Goal: Task Accomplishment & Management: Manage account settings

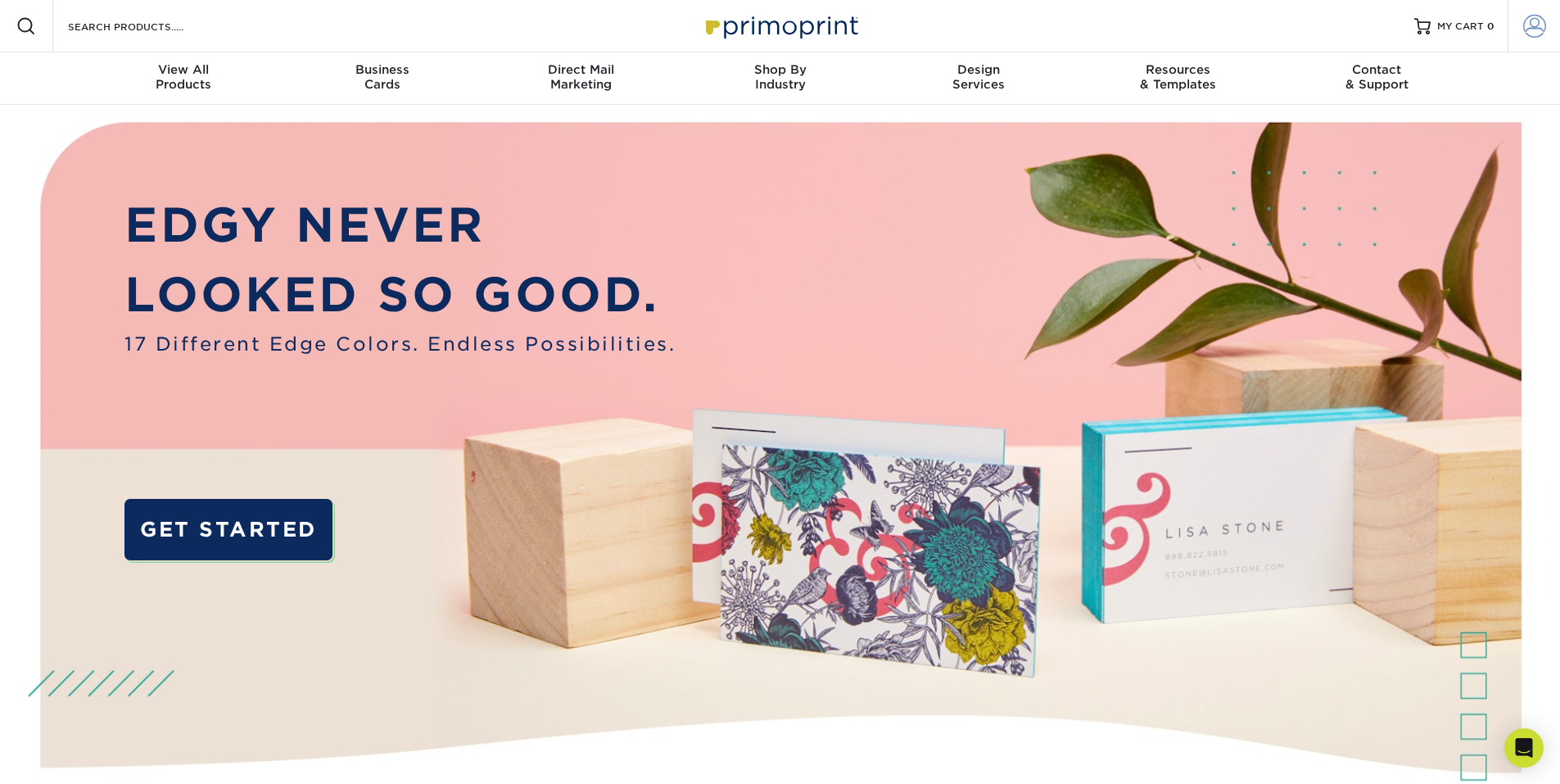
type input "CAYUPE30@GMAIL.COM"
click at [1531, 29] on span at bounding box center [1535, 27] width 23 height 23
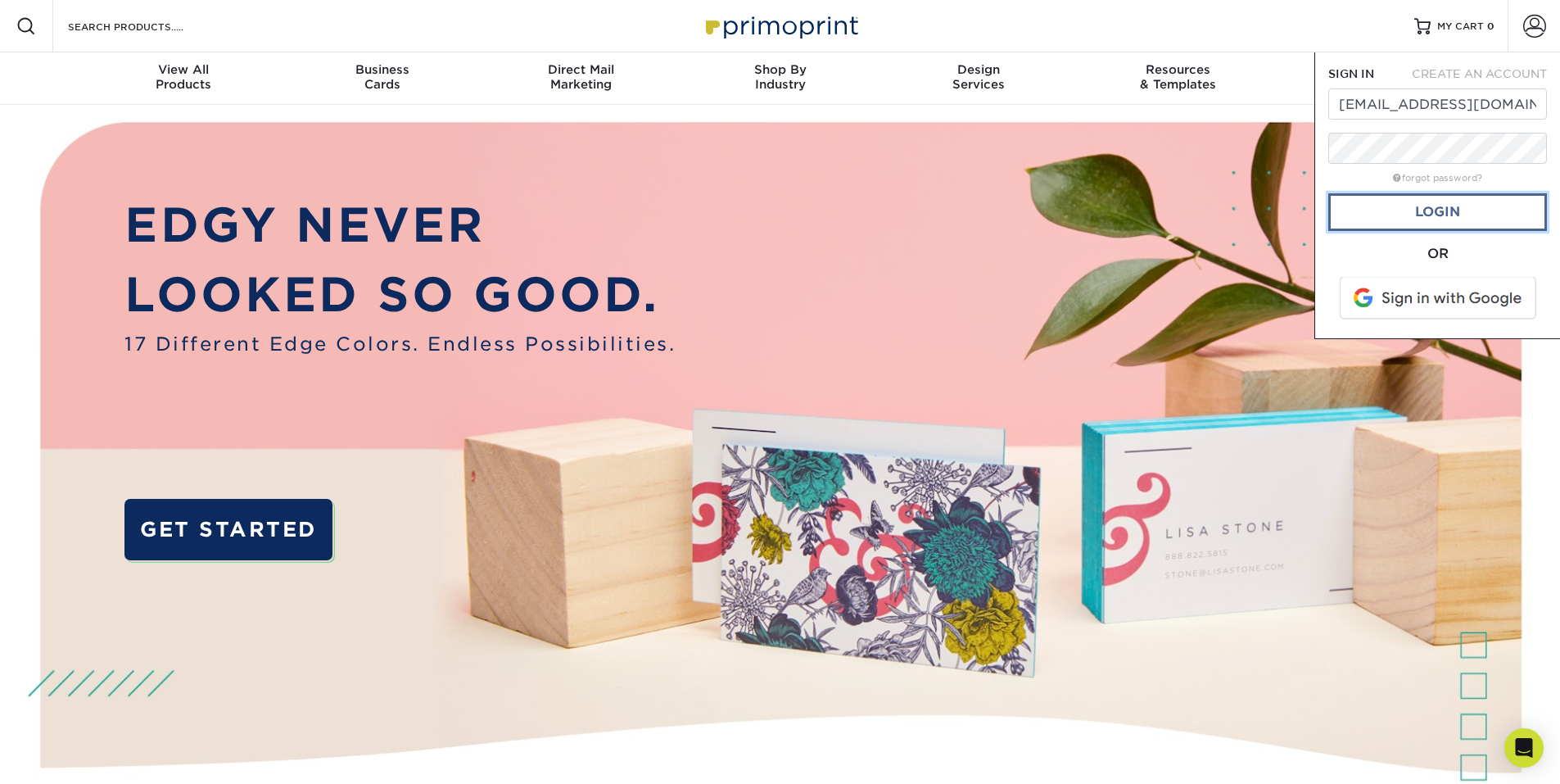
click at [1358, 209] on link "Login" at bounding box center [1437, 212] width 219 height 38
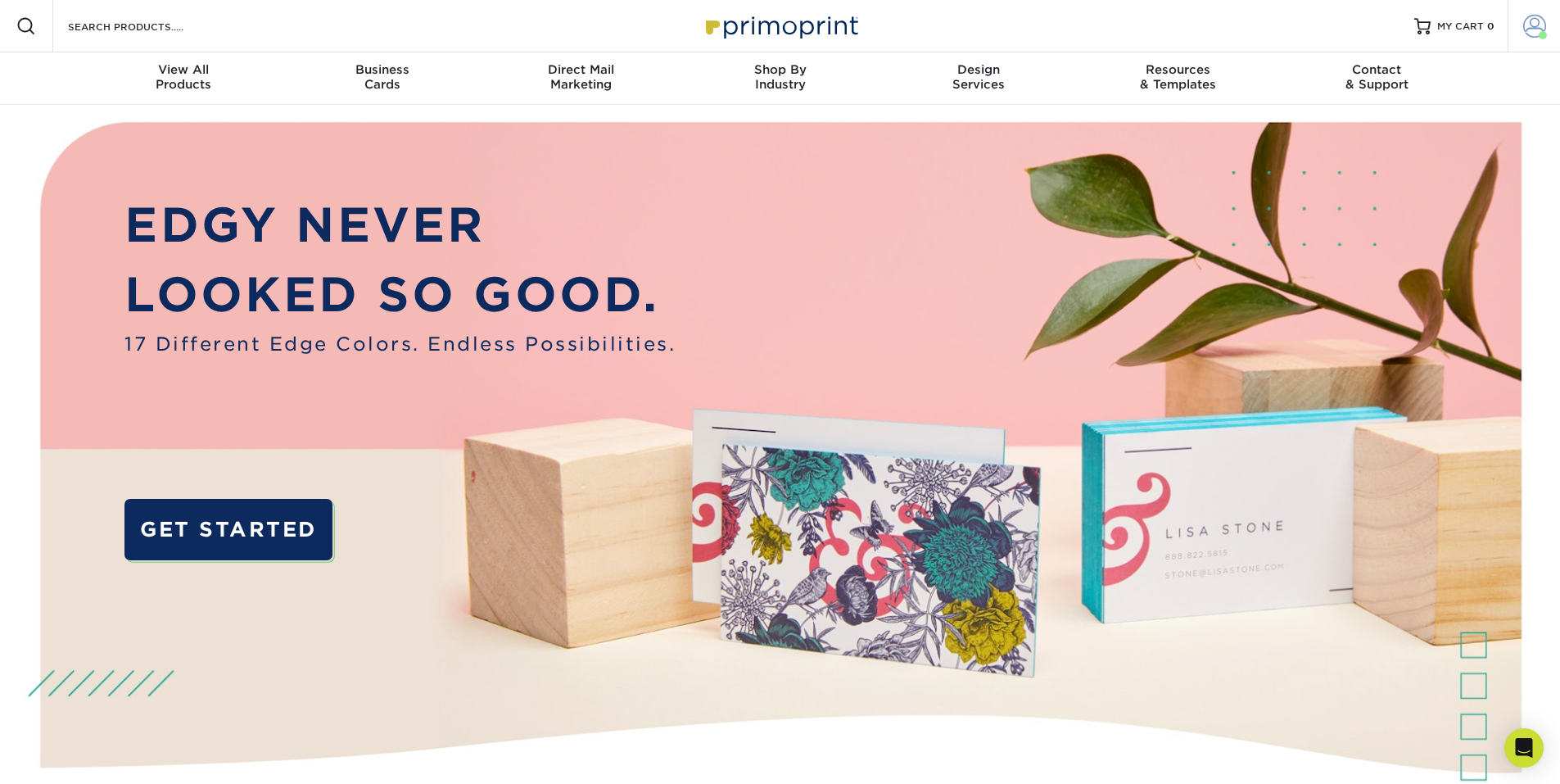
click at [1538, 22] on span at bounding box center [1535, 27] width 23 height 23
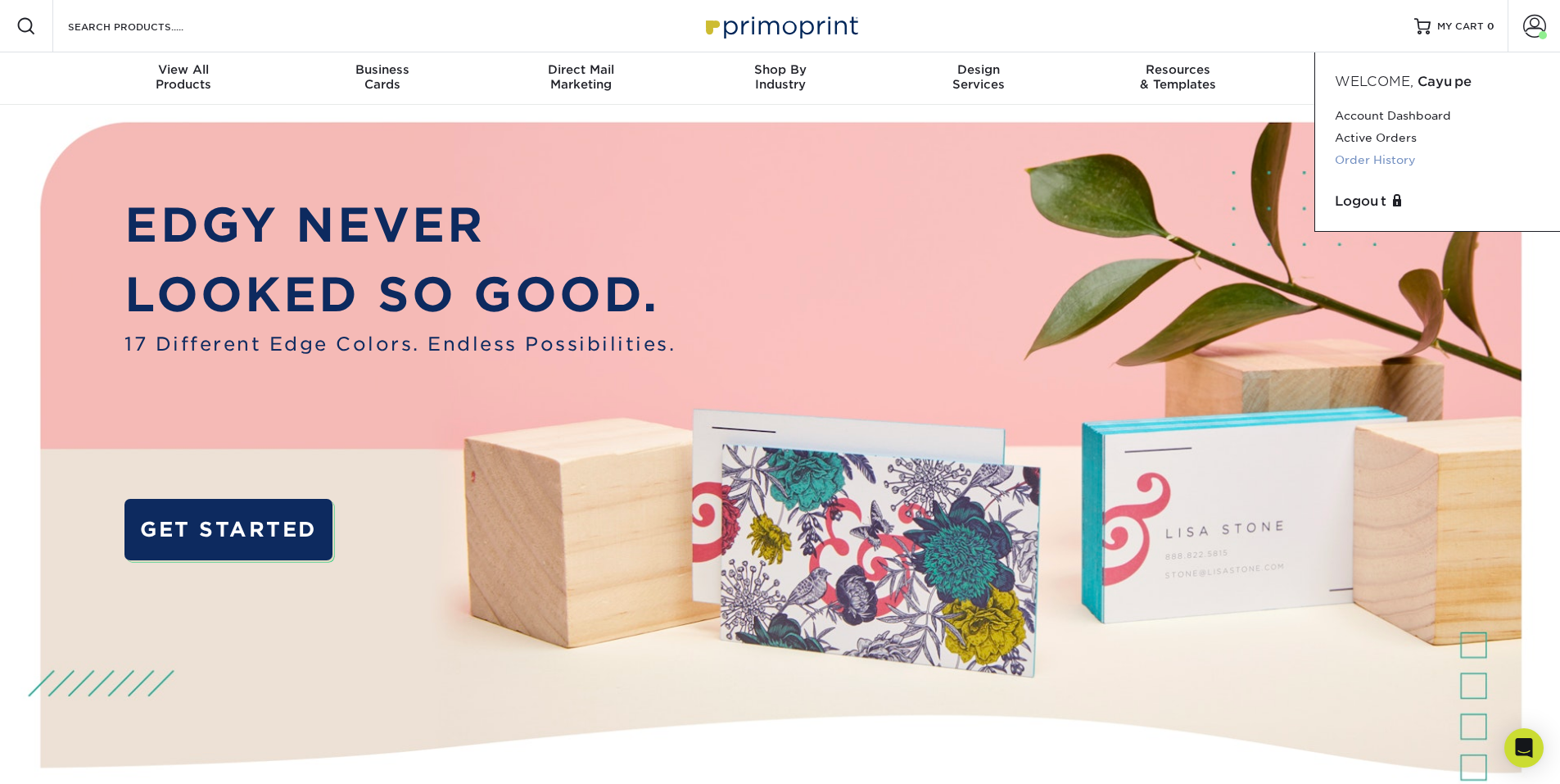
click at [1405, 157] on link "Order History" at bounding box center [1437, 160] width 205 height 22
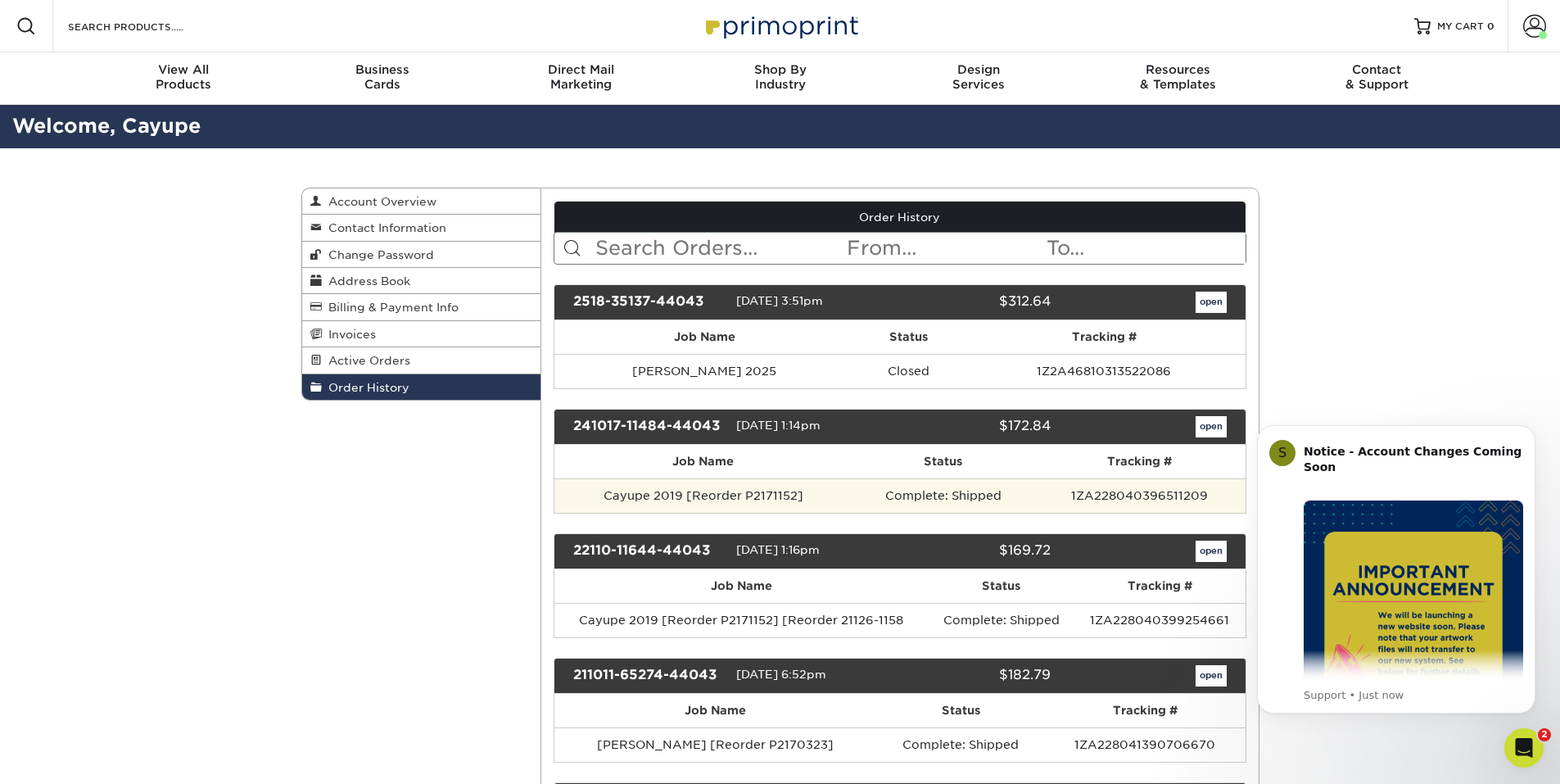
click at [845, 491] on td "Cayupe 2019 [Reorder P2171152]" at bounding box center [703, 495] width 298 height 34
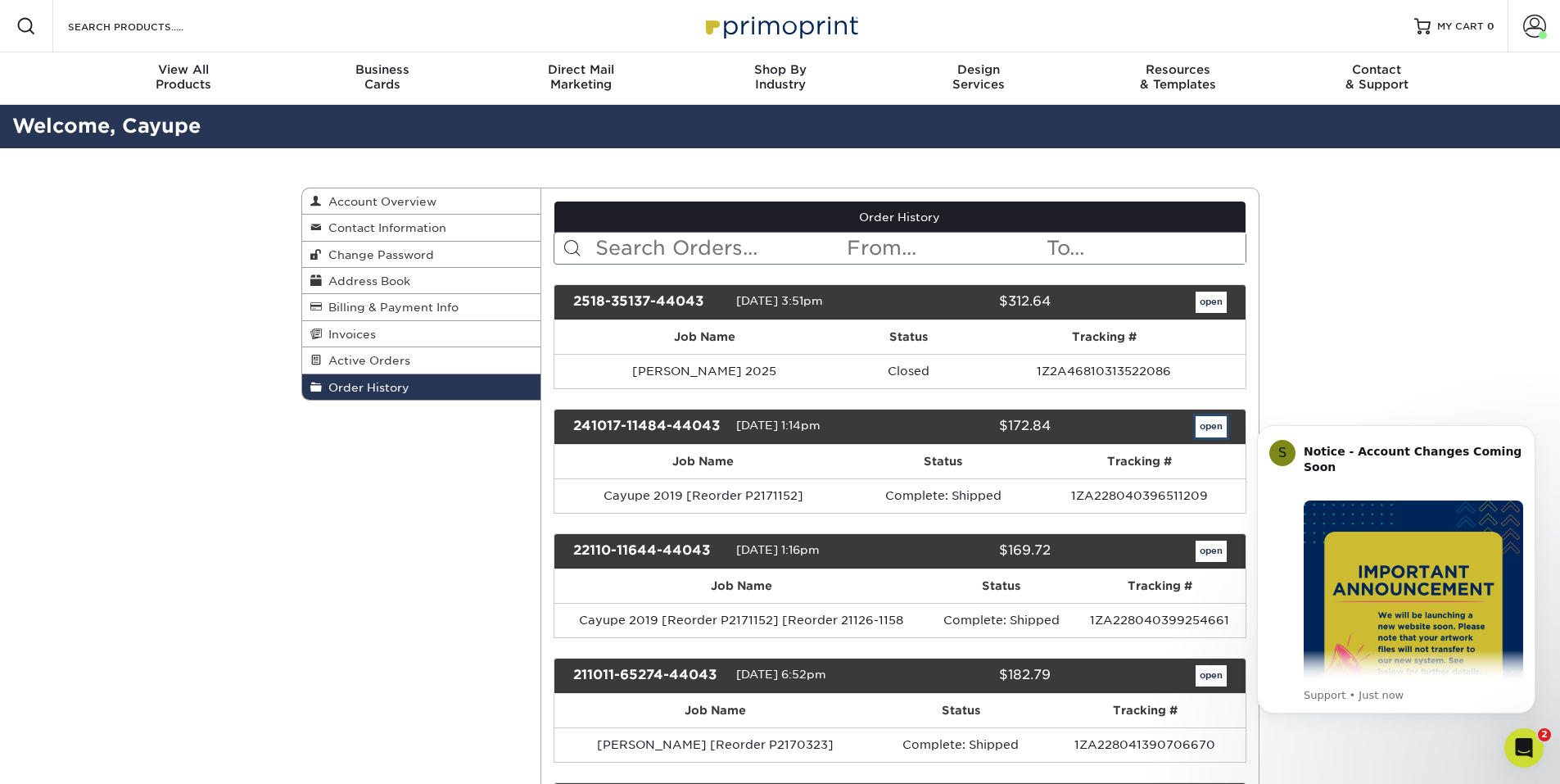
click at [1205, 433] on link "open" at bounding box center [1211, 427] width 31 height 21
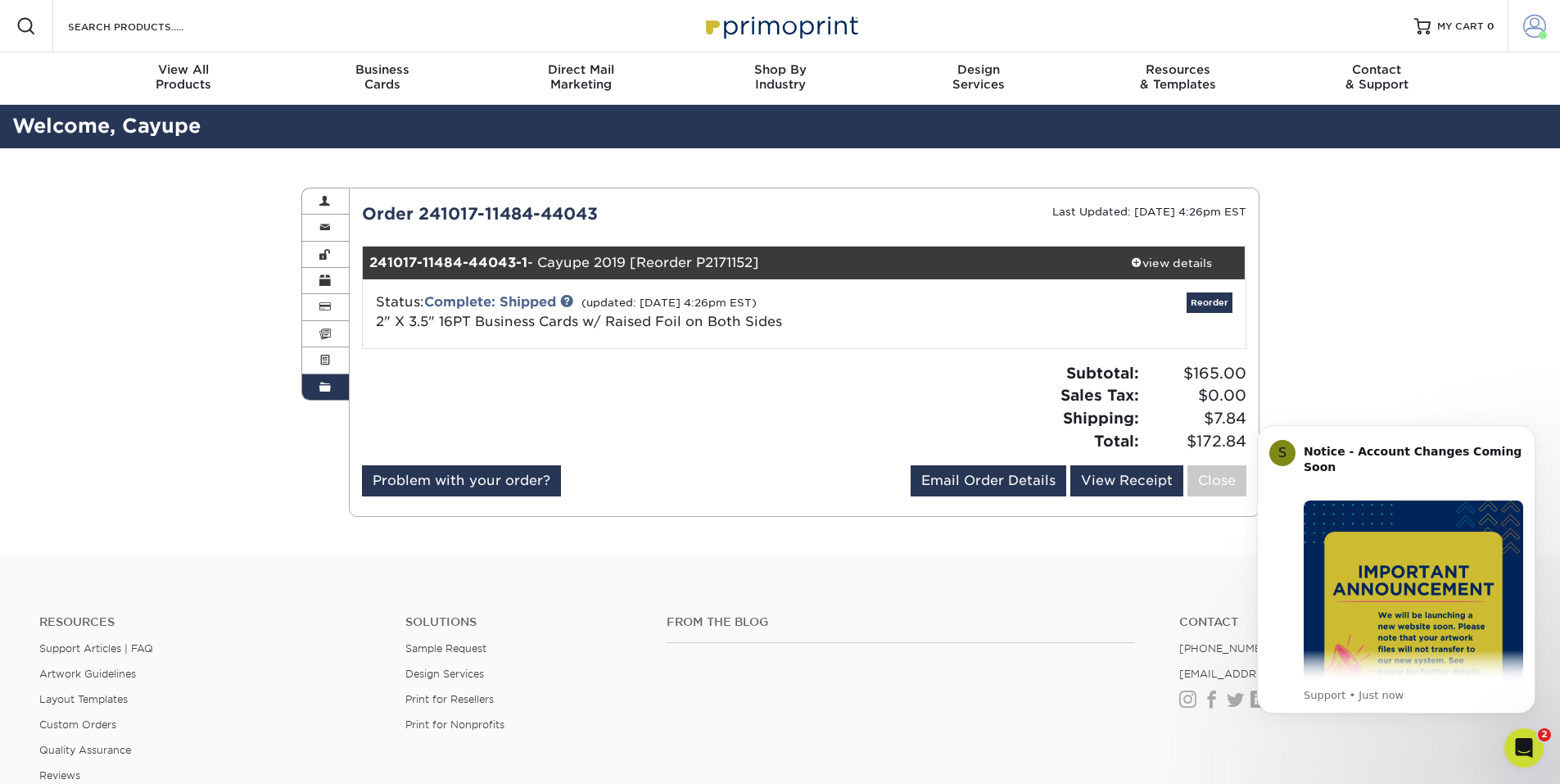
click at [1526, 23] on span at bounding box center [1535, 27] width 23 height 23
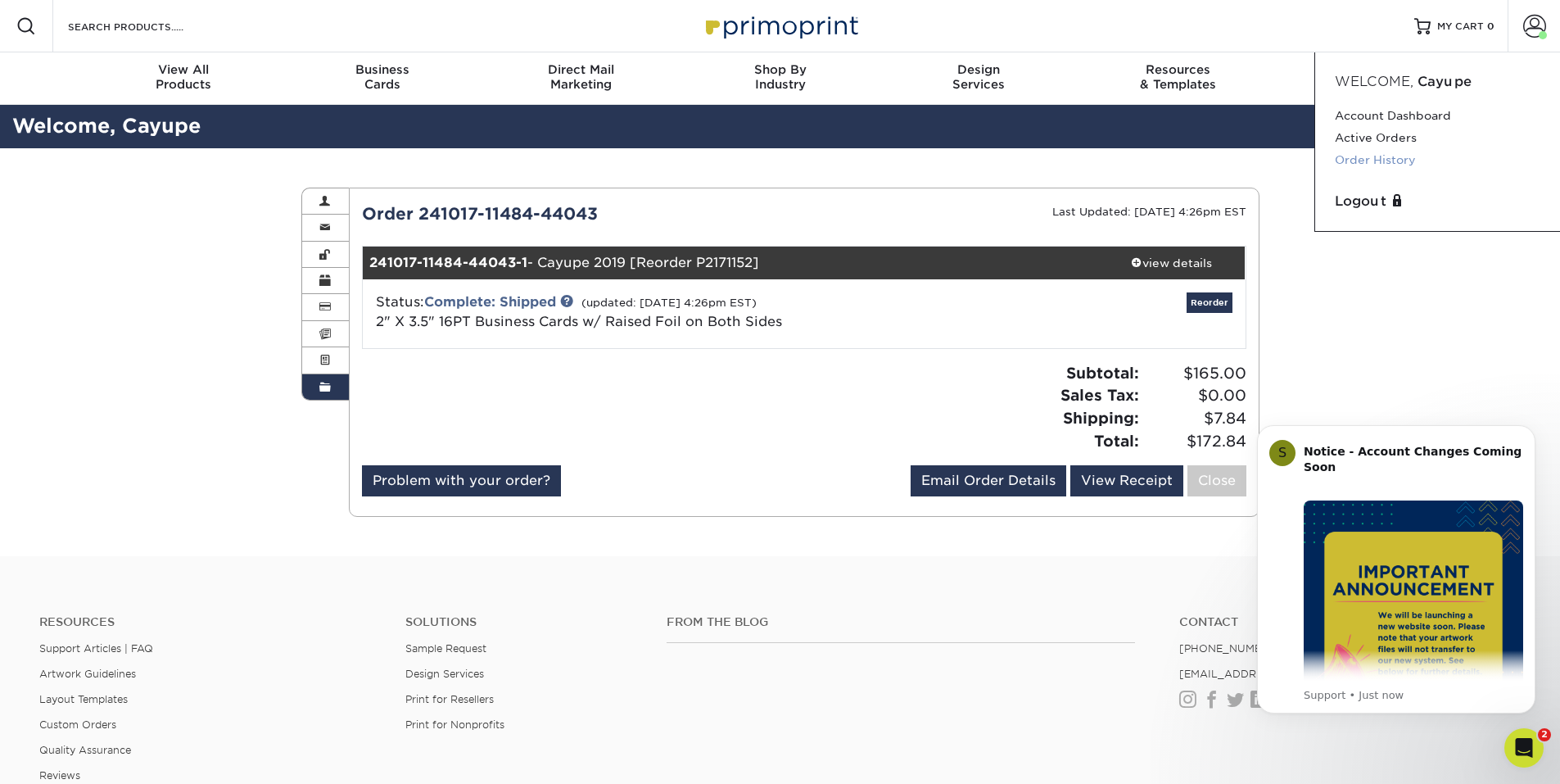
click at [1367, 157] on link "Order History" at bounding box center [1437, 160] width 205 height 22
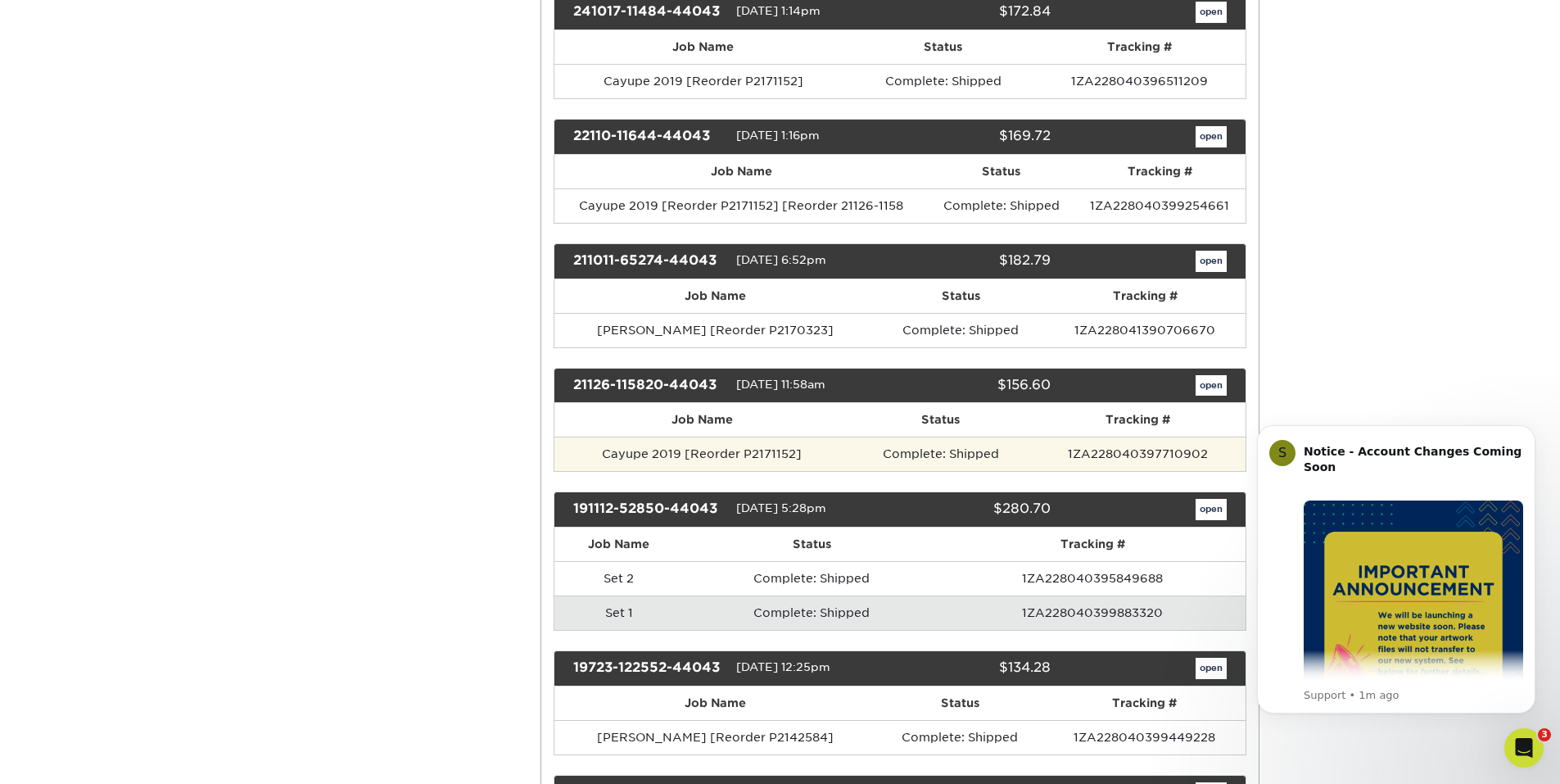
scroll to position [410, 0]
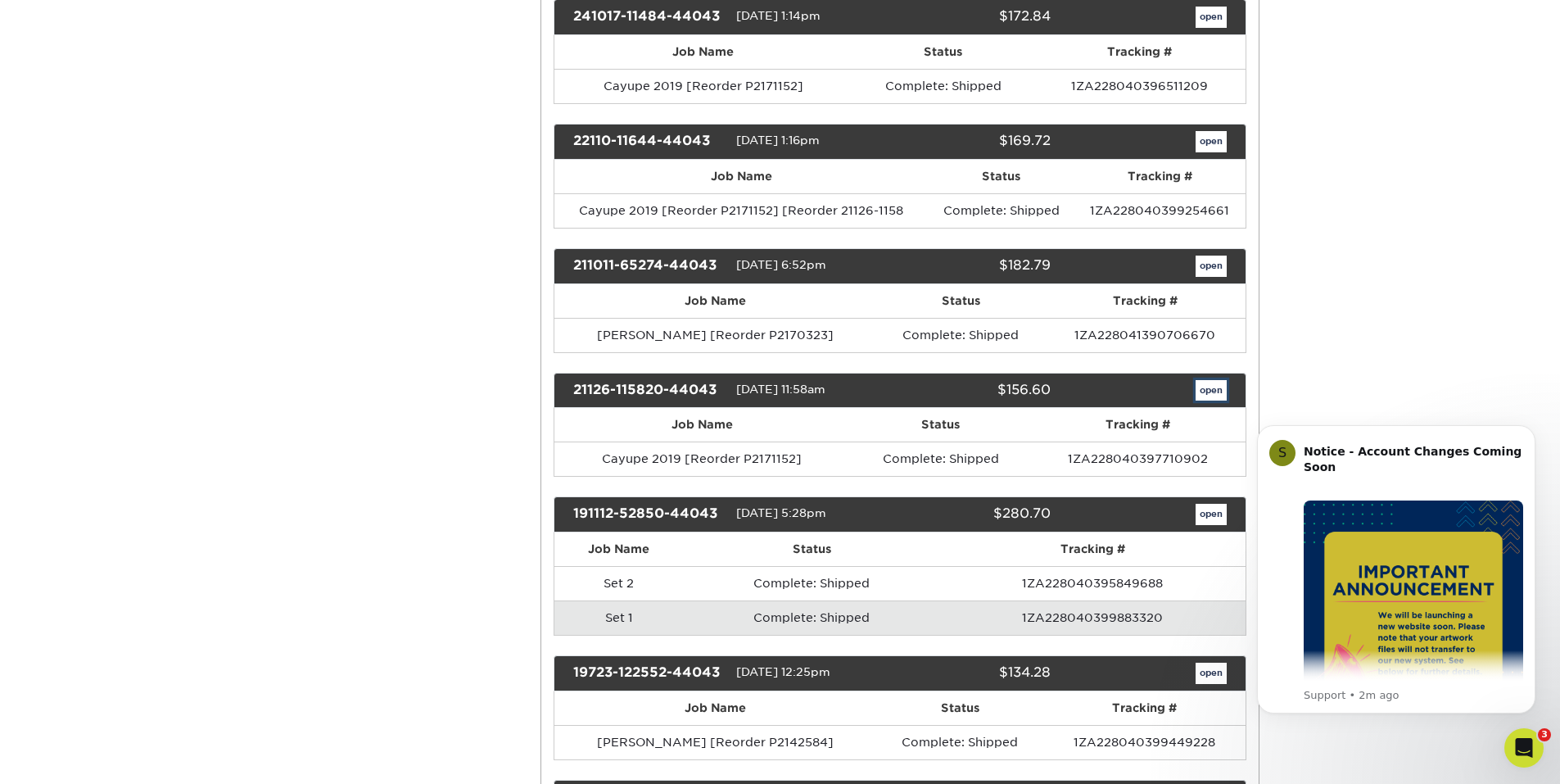
click at [1205, 399] on link "open" at bounding box center [1211, 391] width 31 height 21
